Goal: Information Seeking & Learning: Learn about a topic

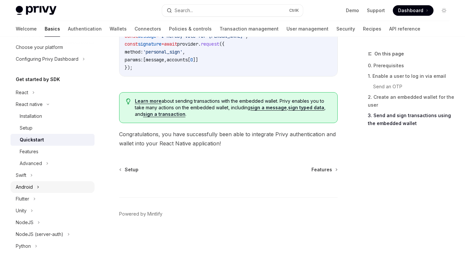
scroll to position [40, 0]
click at [47, 163] on icon at bounding box center [47, 165] width 3 height 8
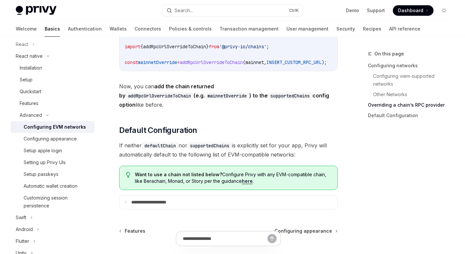
scroll to position [955, 0]
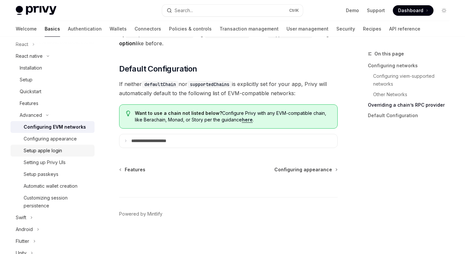
click at [55, 149] on div "Setup apple login" at bounding box center [43, 151] width 38 height 8
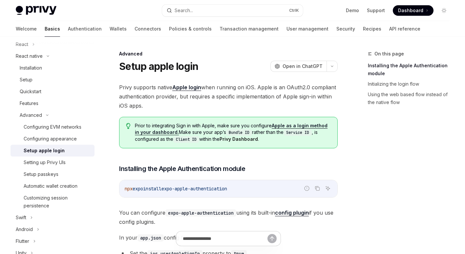
scroll to position [118, 0]
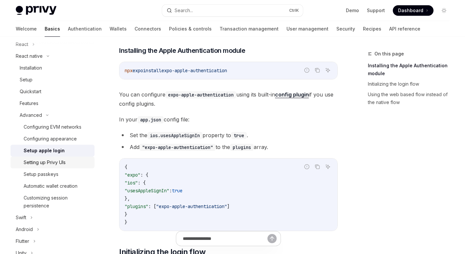
click at [68, 163] on div "Setting up Privy UIs" at bounding box center [57, 163] width 67 height 8
type textarea "*"
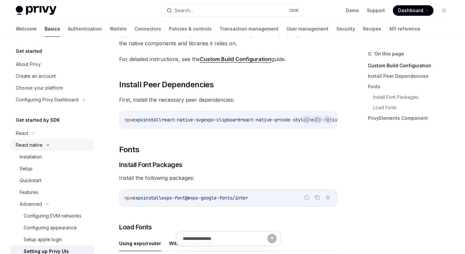
scroll to position [94, 0]
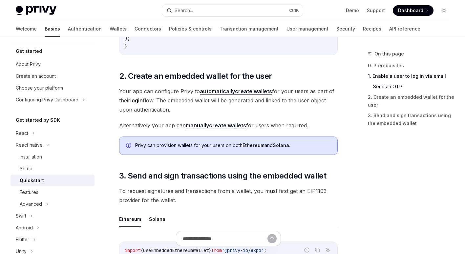
scroll to position [608, 0]
click at [164, 144] on div "Privy can provision wallets for your users on both Ethereum and Solana ." at bounding box center [233, 146] width 196 height 7
drag, startPoint x: 164, startPoint y: 144, endPoint x: 242, endPoint y: 145, distance: 78.2
click at [242, 145] on div "Privy can provision wallets for your users on both Ethereum and Solana ." at bounding box center [233, 146] width 196 height 7
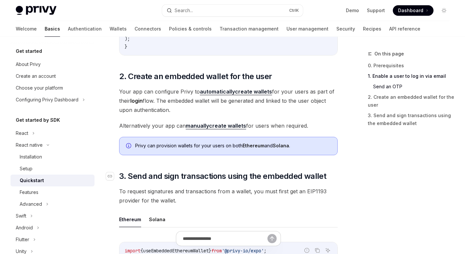
click at [214, 173] on span "3. Send and sign transactions using the embedded wallet" at bounding box center [222, 176] width 207 height 11
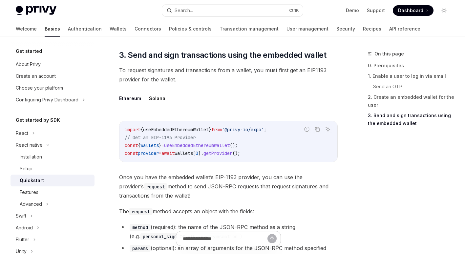
scroll to position [760, 0]
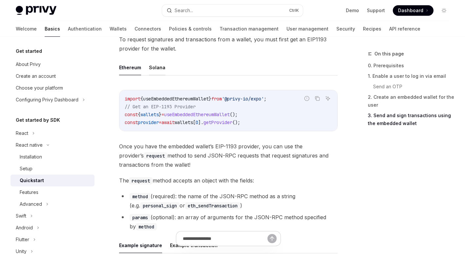
click at [156, 73] on button "Solana" at bounding box center [157, 67] width 16 height 15
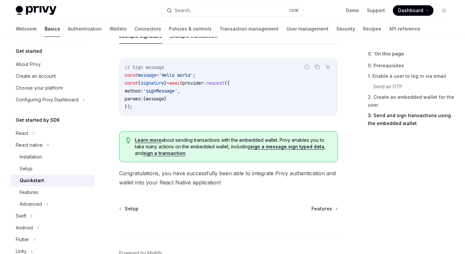
scroll to position [899, 0]
click at [51, 190] on div "Features" at bounding box center [55, 192] width 71 height 8
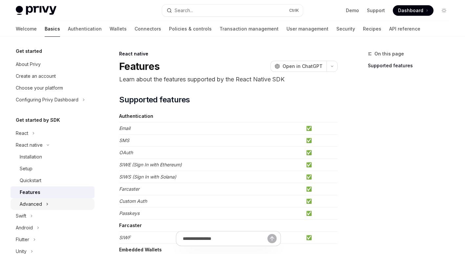
click at [42, 207] on div "Advanced" at bounding box center [53, 204] width 84 height 12
type textarea "*"
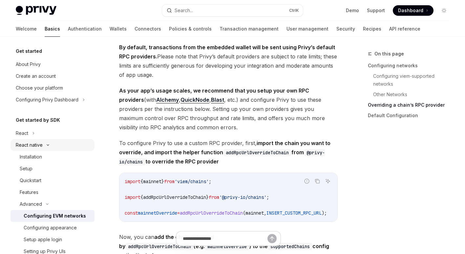
click at [35, 144] on div "React native" at bounding box center [29, 145] width 27 height 8
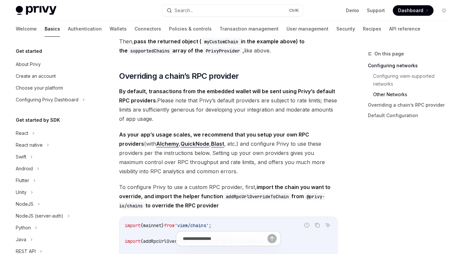
scroll to position [697, 0]
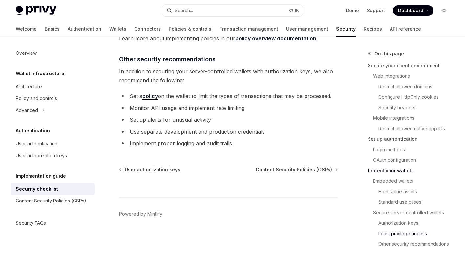
scroll to position [1620, 0]
